Goal: Use online tool/utility: Use online tool/utility

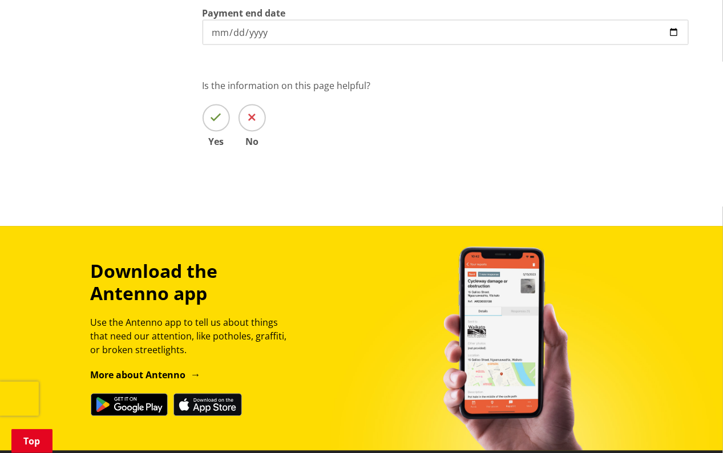
scroll to position [346, 0]
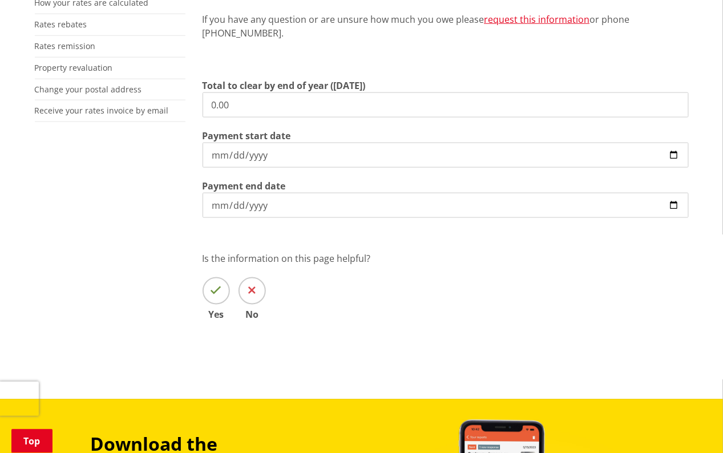
drag, startPoint x: 252, startPoint y: 109, endPoint x: 110, endPoint y: 115, distance: 142.1
click at [111, 114] on div "More from this section Rates Pay your rates Direct debit calculator Rates Infor…" at bounding box center [361, 119] width 671 height 469
type input "5,152.28"
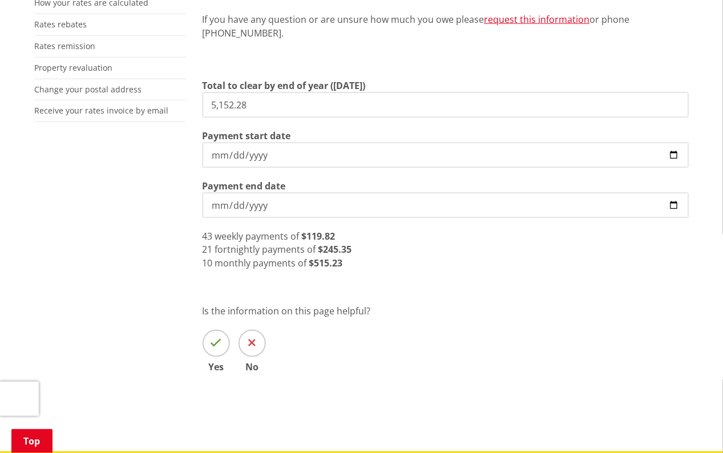
click at [676, 156] on input "[DATE]" at bounding box center [445, 155] width 486 height 25
type input "[DATE]"
click at [674, 203] on input "[DATE]" at bounding box center [445, 205] width 486 height 25
click at [674, 205] on input "[DATE]" at bounding box center [445, 205] width 486 height 25
click at [676, 199] on input "[DATE]" at bounding box center [445, 205] width 486 height 25
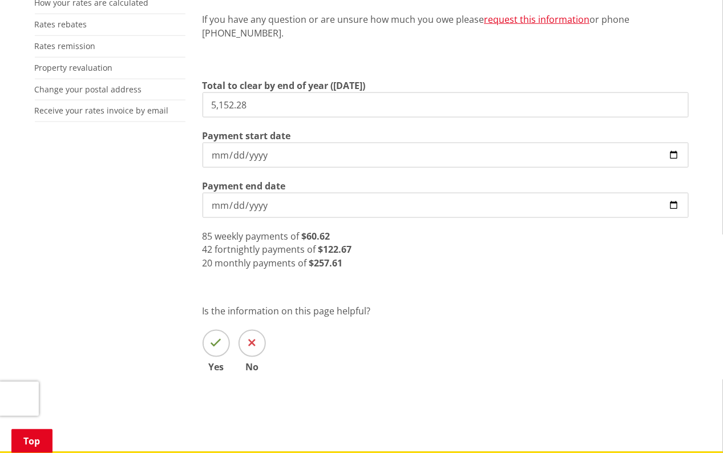
type input "[DATE]"
